Goal: Task Accomplishment & Management: Use online tool/utility

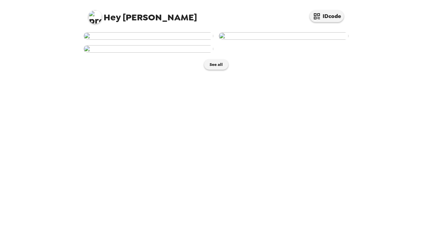
scroll to position [4, 0]
click at [322, 40] on img at bounding box center [284, 35] width 130 height 7
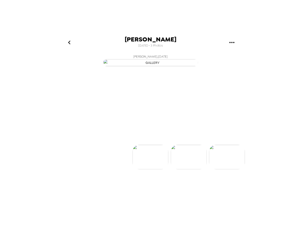
scroll to position [0, 54]
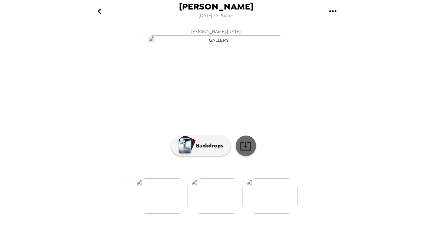
click at [240, 152] on icon at bounding box center [246, 146] width 12 height 12
